Goal: Task Accomplishment & Management: Use online tool/utility

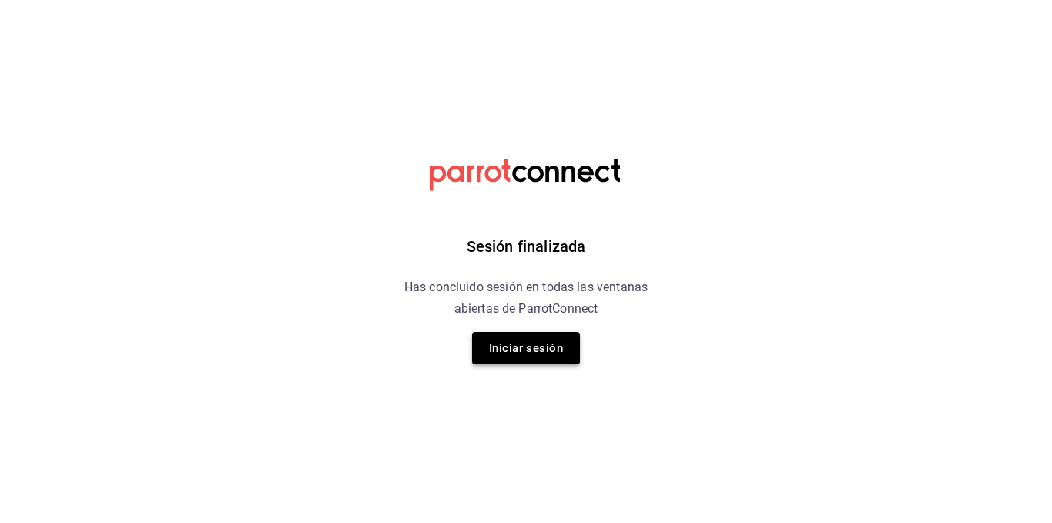
click at [552, 354] on button "Iniciar sesión" at bounding box center [526, 348] width 108 height 32
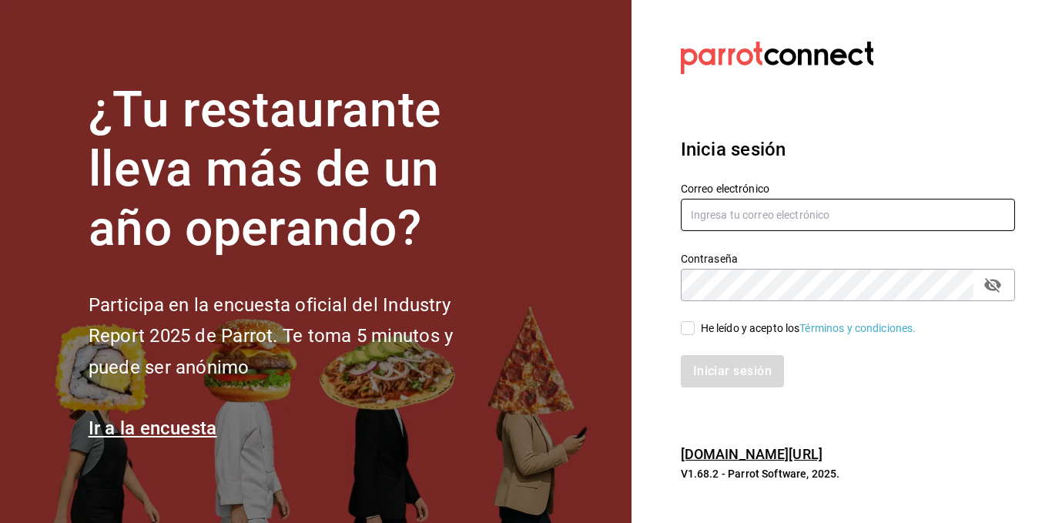
click at [783, 209] on input "text" at bounding box center [848, 215] width 334 height 32
type input "[PERSON_NAME][EMAIL_ADDRESS][PERSON_NAME][DOMAIN_NAME]"
click at [685, 337] on div "Iniciar sesión" at bounding box center [838, 362] width 353 height 51
click at [687, 333] on input "He leído y acepto los Términos y condiciones." at bounding box center [688, 328] width 14 height 14
checkbox input "true"
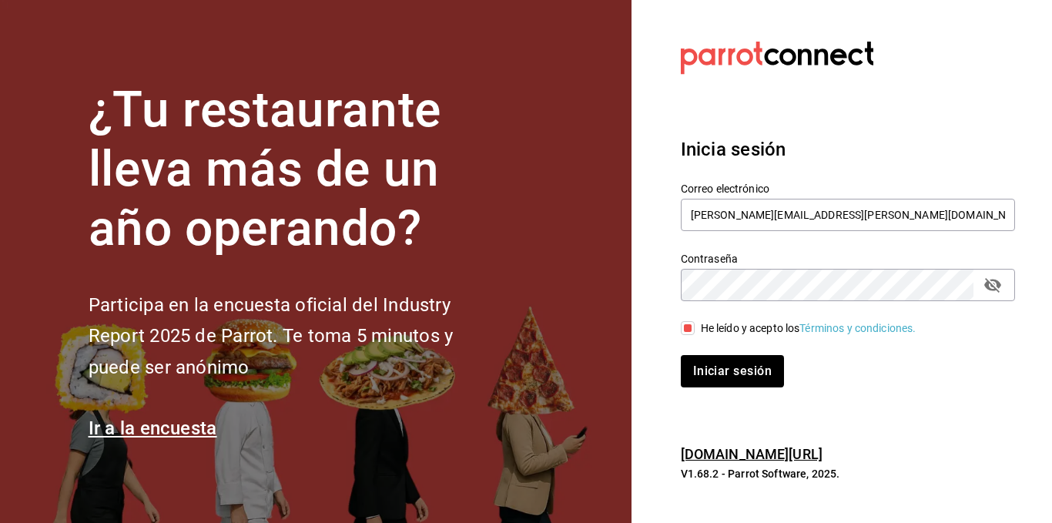
click at [706, 353] on div "Iniciar sesión" at bounding box center [838, 362] width 353 height 51
click at [720, 364] on button "Iniciar sesión" at bounding box center [733, 371] width 105 height 32
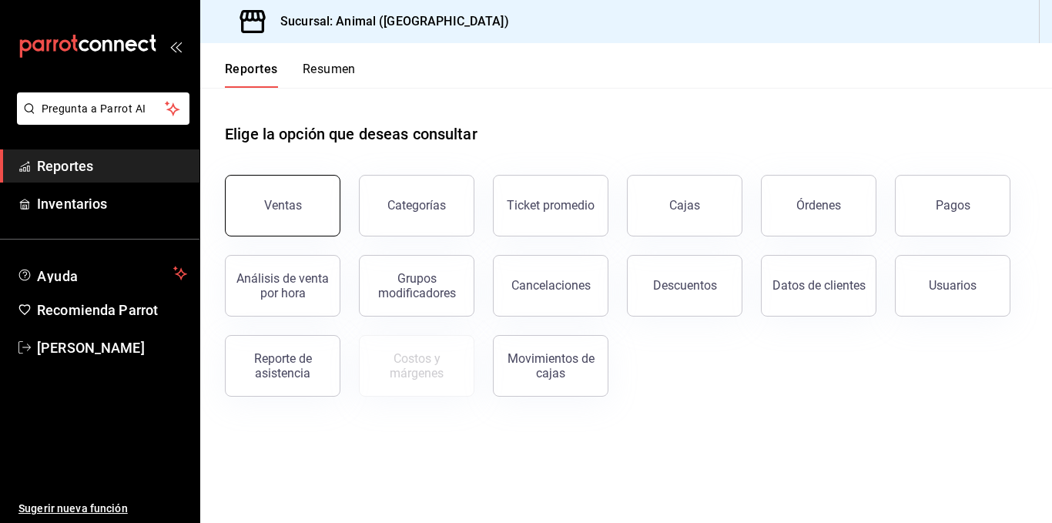
click at [297, 199] on div "Ventas" at bounding box center [283, 205] width 38 height 15
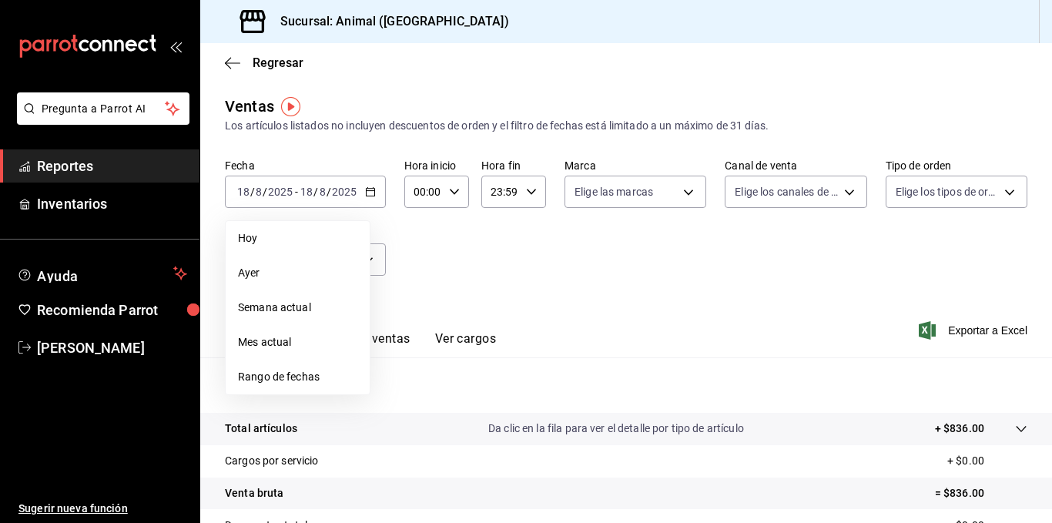
click at [276, 367] on li "Rango de fechas" at bounding box center [298, 377] width 144 height 35
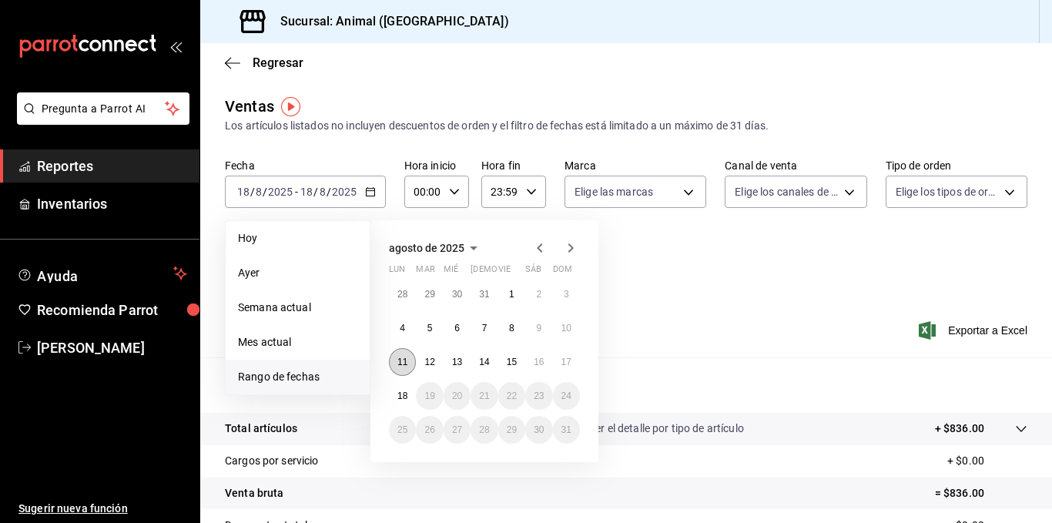
click at [402, 364] on abbr "11" at bounding box center [402, 362] width 10 height 11
click at [409, 394] on button "18" at bounding box center [402, 396] width 27 height 28
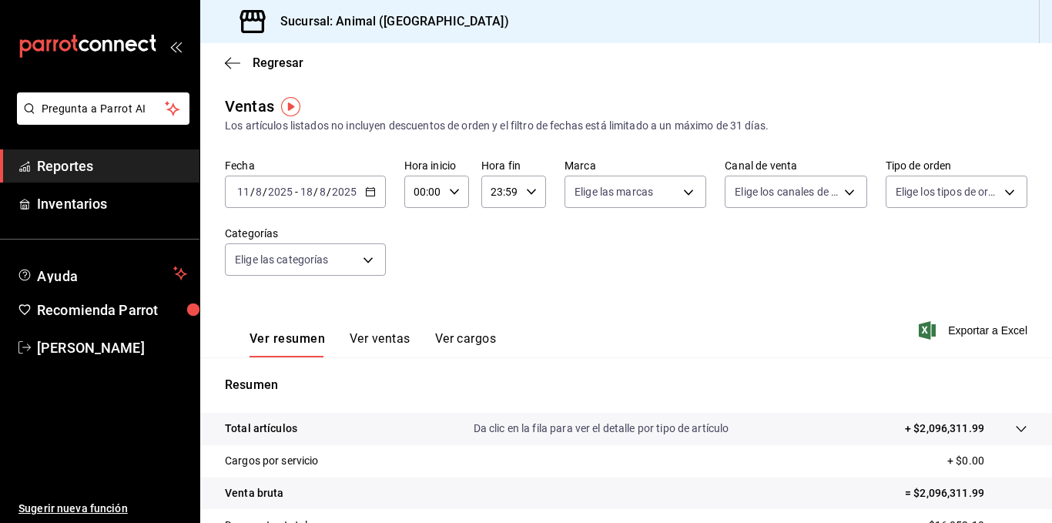
click at [454, 196] on icon "button" at bounding box center [454, 191] width 11 height 11
click at [421, 243] on button "05" at bounding box center [419, 236] width 25 height 31
type input "05:00"
click at [528, 196] on div at bounding box center [526, 261] width 1052 height 523
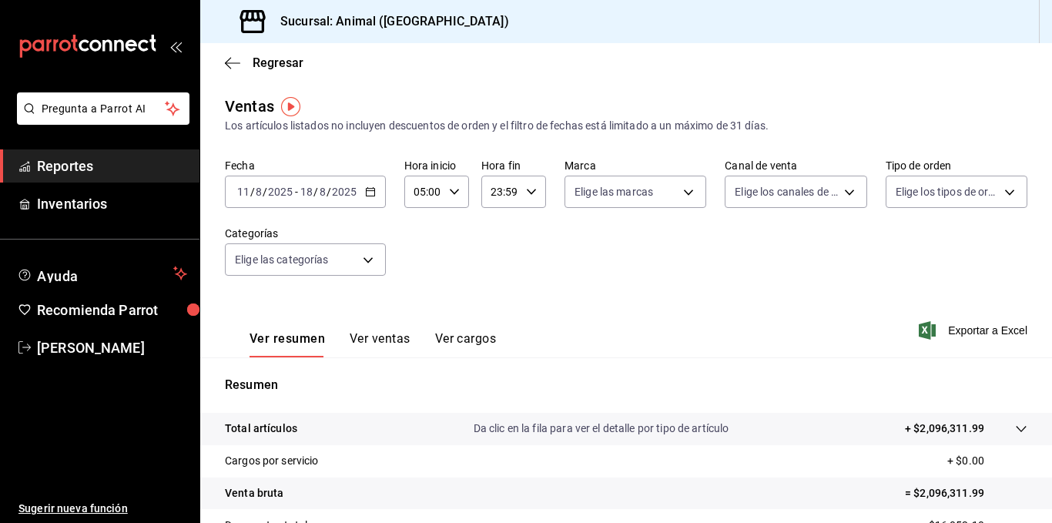
click at [527, 192] on \(Stroke\) "button" at bounding box center [531, 191] width 9 height 5
click at [492, 250] on span "05" at bounding box center [494, 250] width 7 height 12
click at [530, 225] on span "00" at bounding box center [526, 231] width 7 height 12
type input "05:00"
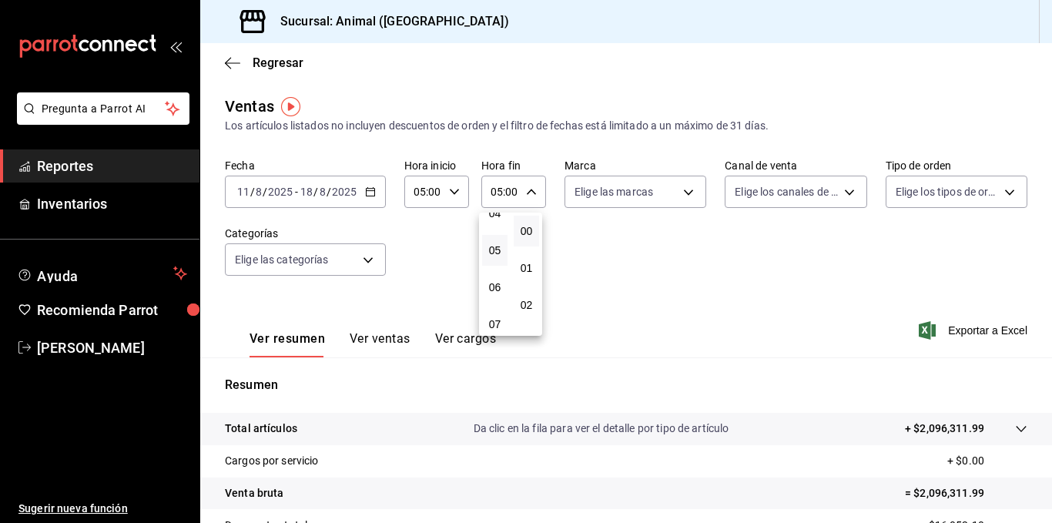
click at [679, 189] on div at bounding box center [526, 261] width 1052 height 523
click at [679, 191] on body "Pregunta a Parrot AI Reportes Inventarios Ayuda Recomienda Parrot [PERSON_NAME]…" at bounding box center [526, 261] width 1052 height 523
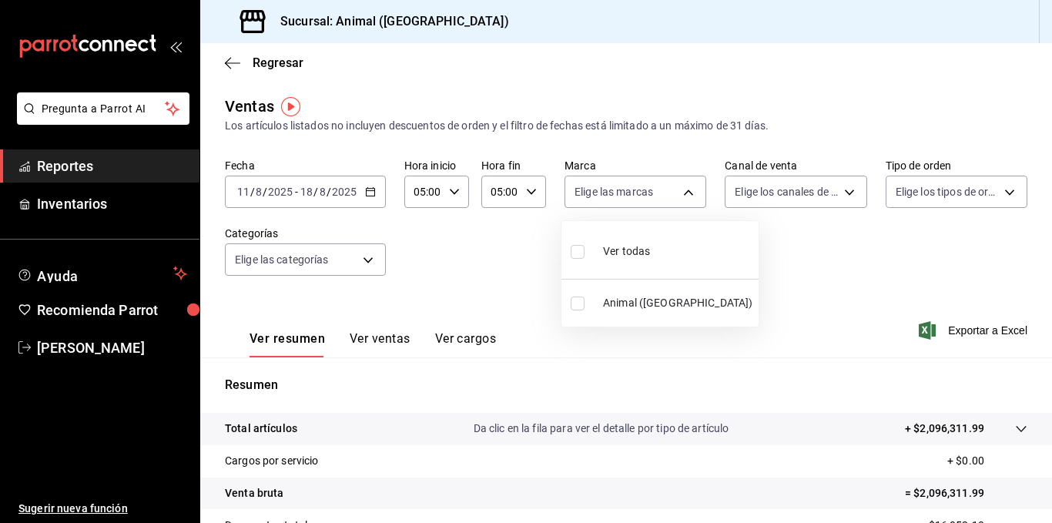
click at [631, 302] on span "Animal ([GEOGRAPHIC_DATA])" at bounding box center [677, 303] width 149 height 16
type input "98bba0fd-3ba1-42e0-bfa8-4188b5c89202"
checkbox input "true"
click at [910, 328] on div at bounding box center [526, 261] width 1052 height 523
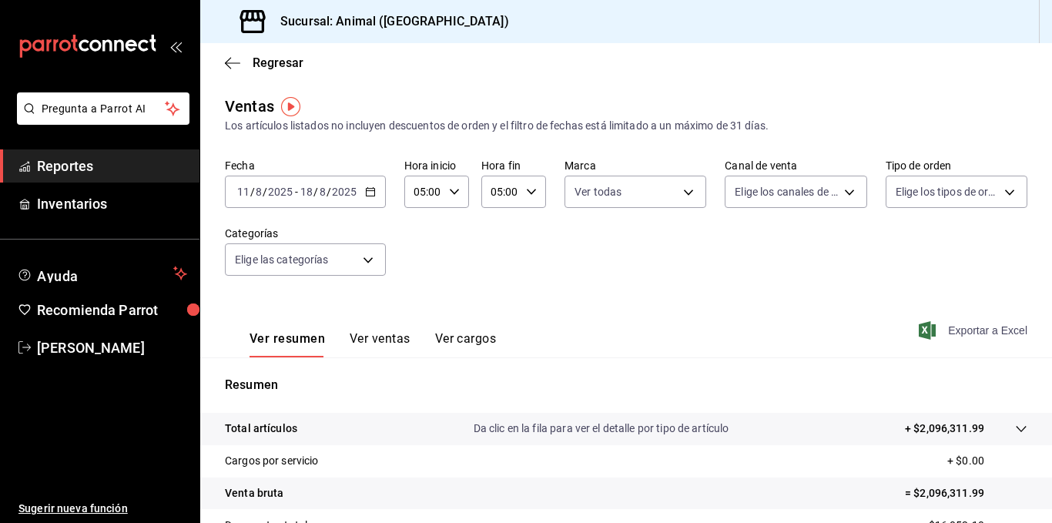
click at [964, 327] on span "Exportar a Excel" at bounding box center [975, 330] width 106 height 18
